Goal: Task Accomplishment & Management: Use online tool/utility

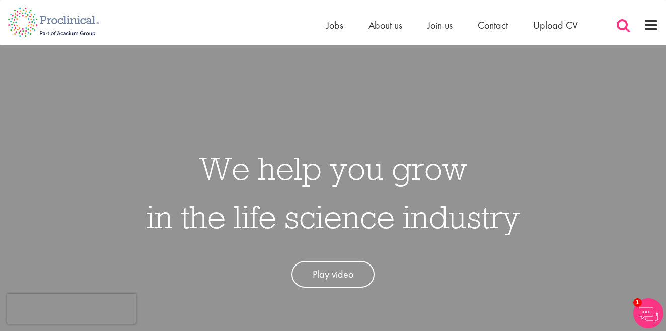
click at [630, 30] on span at bounding box center [623, 25] width 15 height 15
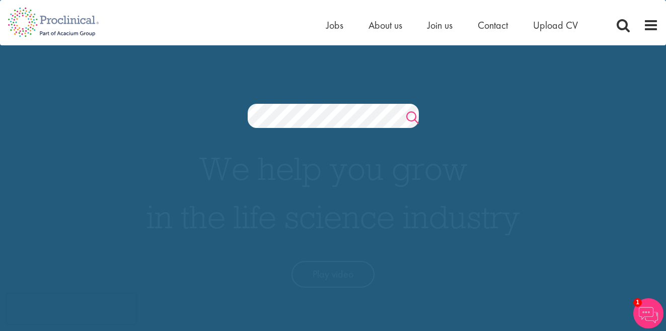
click at [415, 120] on link "Search" at bounding box center [412, 119] width 13 height 20
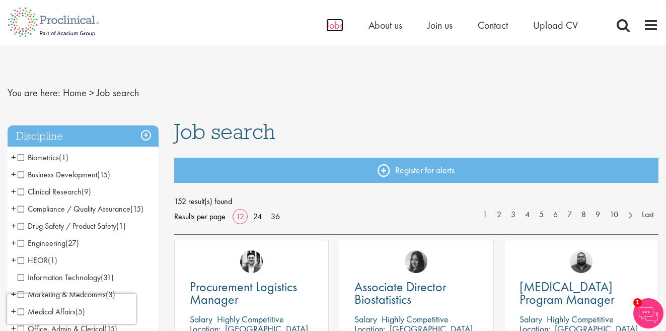
click at [333, 24] on span "Jobs" at bounding box center [334, 25] width 17 height 13
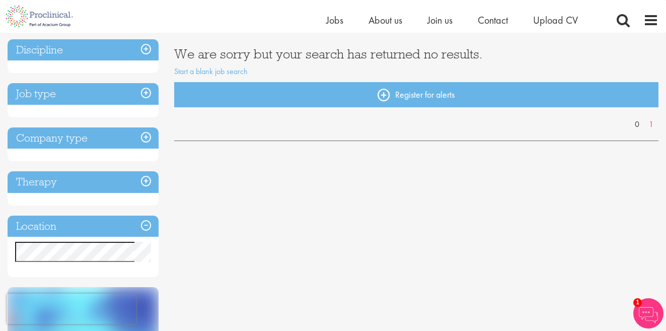
scroll to position [184, 0]
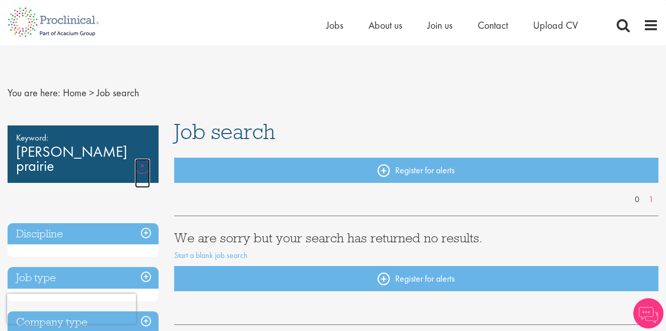
click at [142, 166] on link "Remove" at bounding box center [142, 173] width 15 height 29
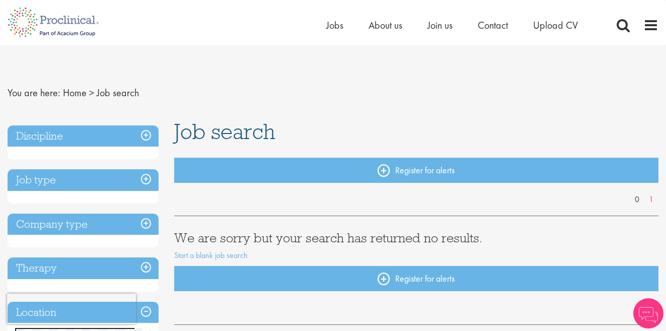
click at [149, 135] on h3 "Discipline" at bounding box center [83, 136] width 151 height 22
click at [144, 131] on h3 "Discipline" at bounding box center [83, 136] width 151 height 22
click at [333, 31] on span "Jobs" at bounding box center [334, 25] width 17 height 13
